Goal: Task Accomplishment & Management: Manage account settings

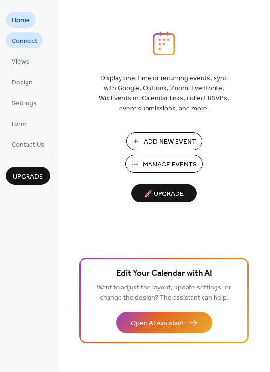
click at [15, 41] on span "Connect" at bounding box center [25, 41] width 26 height 10
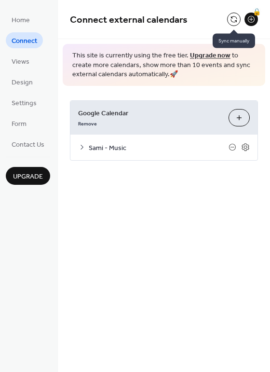
click at [233, 16] on button at bounding box center [234, 20] width 14 height 14
click at [27, 66] on span "Views" at bounding box center [21, 62] width 18 height 10
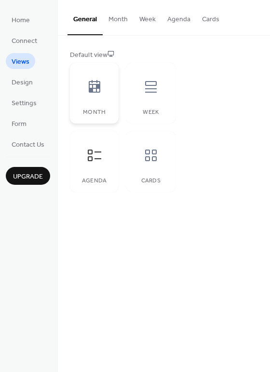
click at [90, 100] on div at bounding box center [94, 86] width 29 height 29
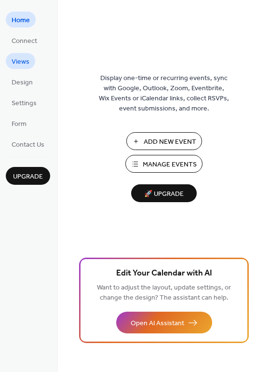
click at [21, 57] on span "Views" at bounding box center [21, 62] width 18 height 10
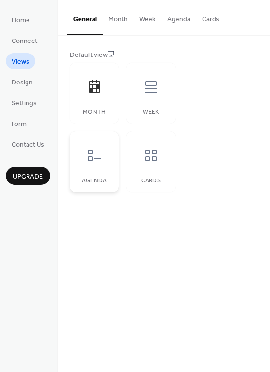
click at [98, 162] on icon at bounding box center [94, 155] width 15 height 15
